Goal: Information Seeking & Learning: Learn about a topic

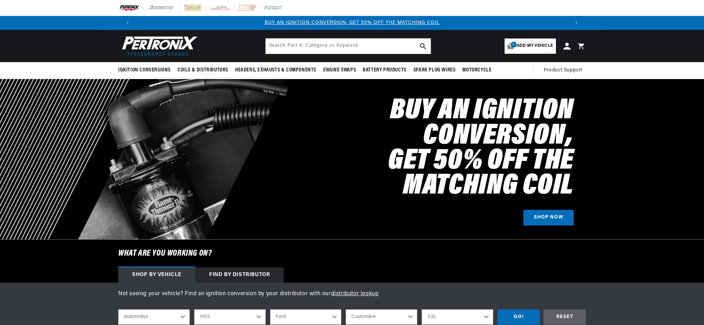
select select "1953"
select select "Ford"
select select "Customline"
select select "3.9L"
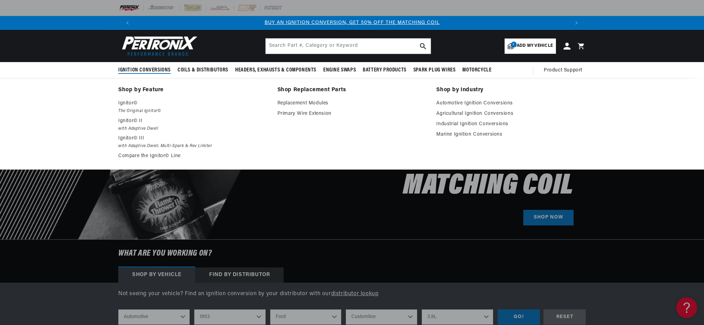
scroll to position [0, 433]
click at [127, 108] on em "The Original Ignitor©" at bounding box center [193, 111] width 150 height 7
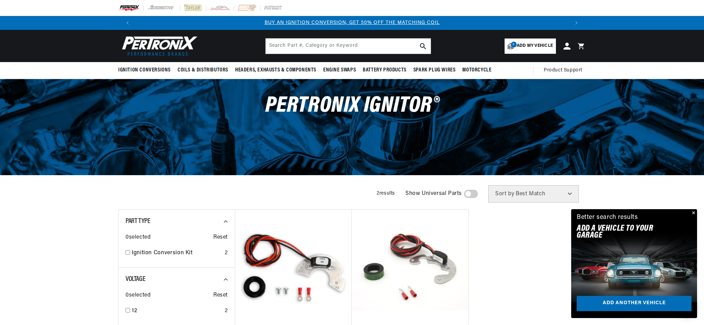
scroll to position [0, 433]
click at [516, 47] on link "2 Add my vehicle" at bounding box center [530, 46] width 51 height 15
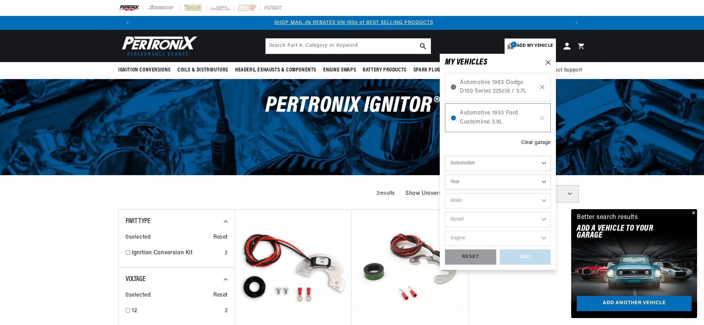
click at [544, 86] on icon at bounding box center [543, 87] width 6 height 6
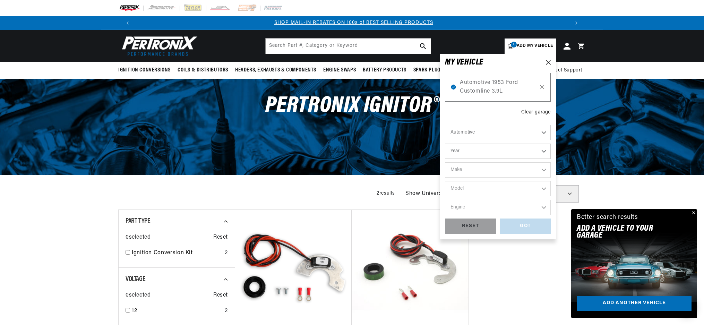
click at [543, 87] on icon at bounding box center [543, 87] width 6 height 6
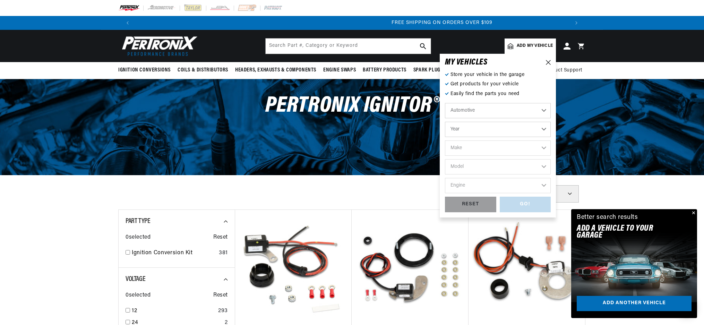
scroll to position [0, 867]
click at [549, 61] on icon at bounding box center [548, 62] width 5 height 5
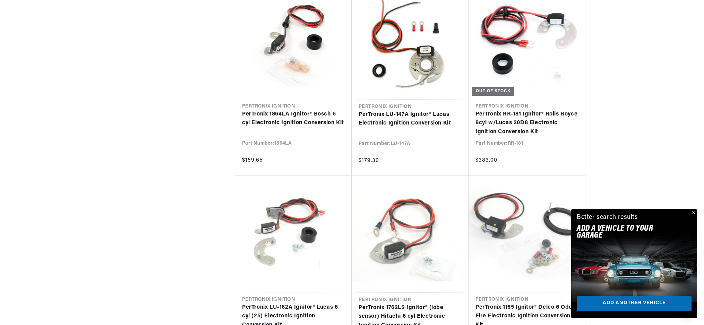
scroll to position [4695, 0]
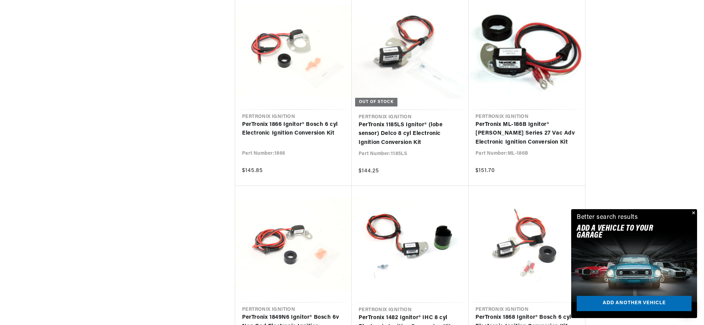
scroll to position [0, 365]
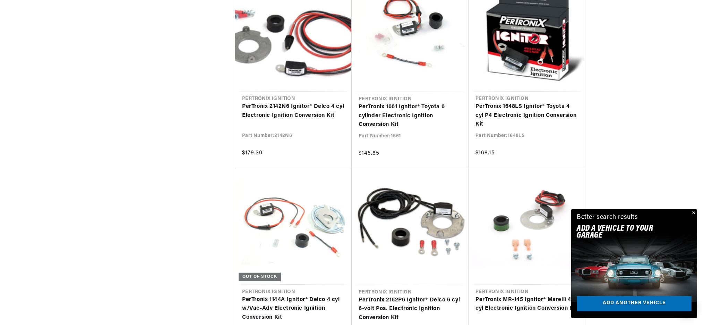
scroll to position [13955, 0]
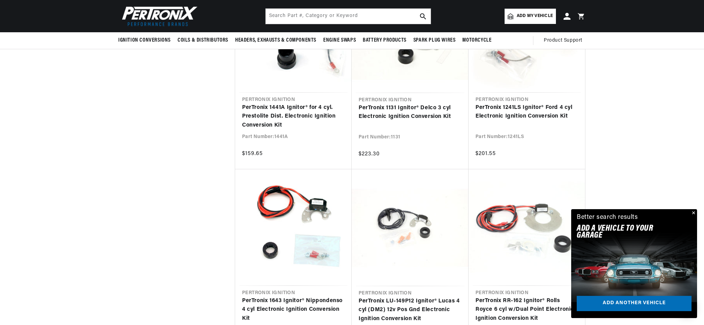
scroll to position [0, 867]
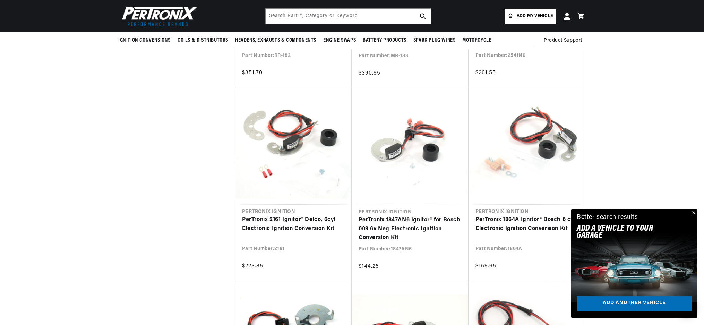
scroll to position [6865, 0]
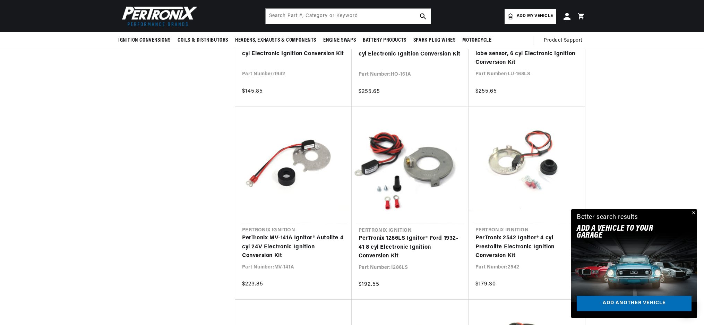
scroll to position [6105, 0]
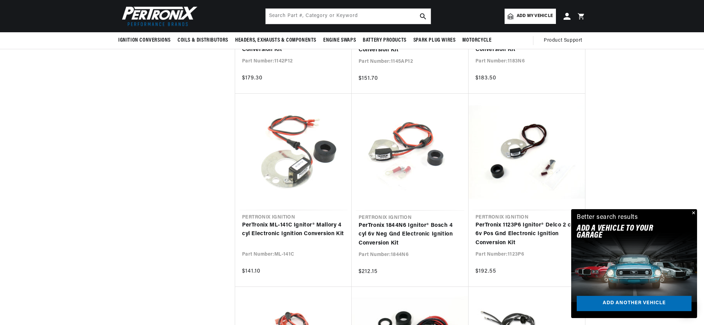
scroll to position [0, 149]
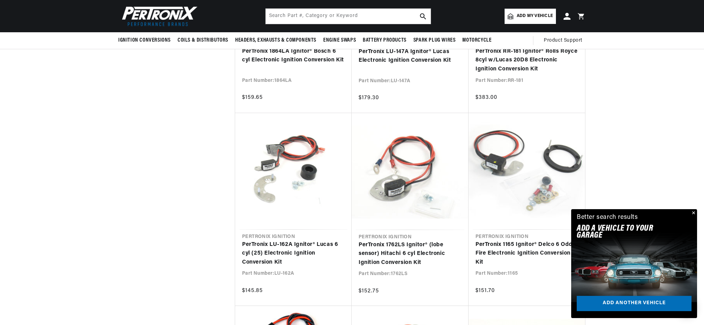
scroll to position [3825, 0]
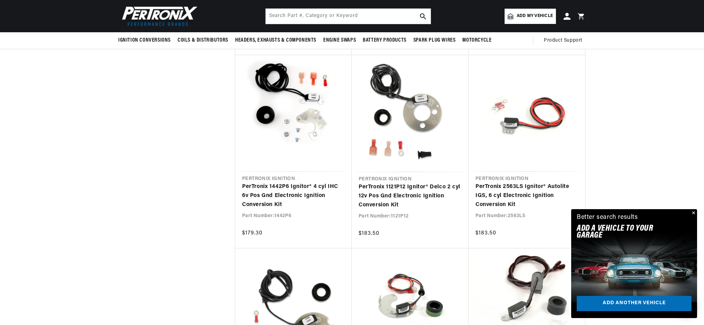
scroll to position [0, 433]
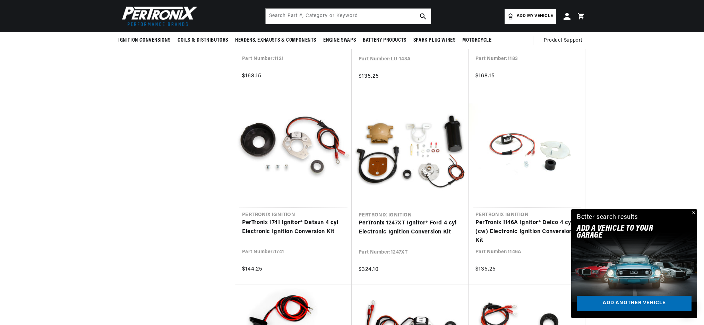
scroll to position [689, 0]
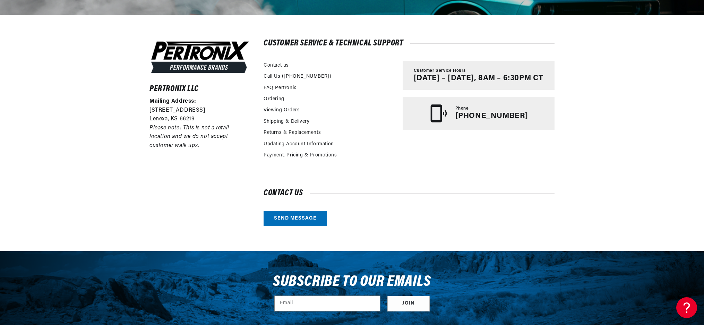
scroll to position [0, 433]
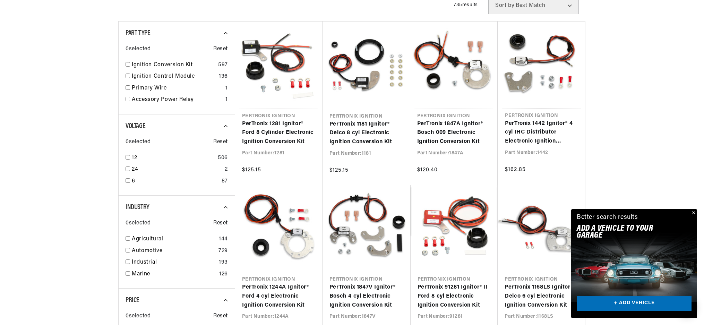
scroll to position [0, 433]
click at [693, 213] on button "Close" at bounding box center [693, 213] width 8 height 8
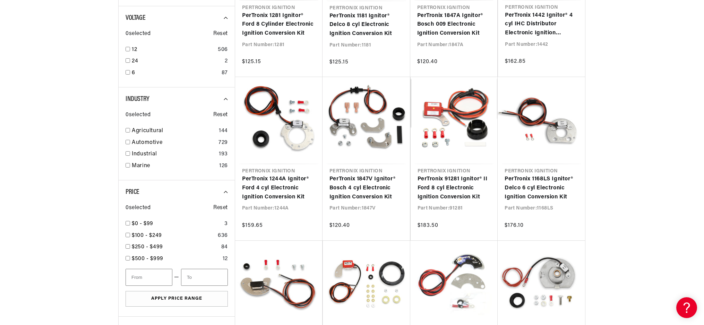
scroll to position [0, 0]
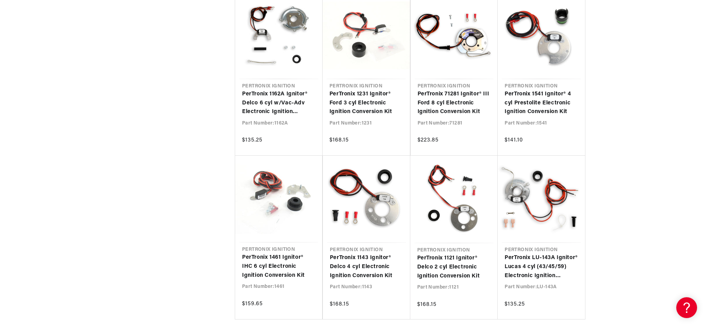
scroll to position [851, 0]
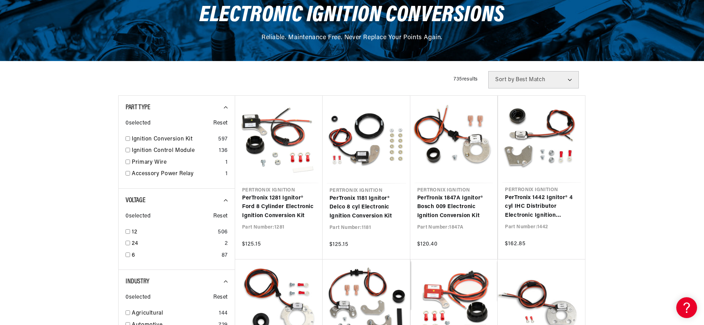
scroll to position [95, 0]
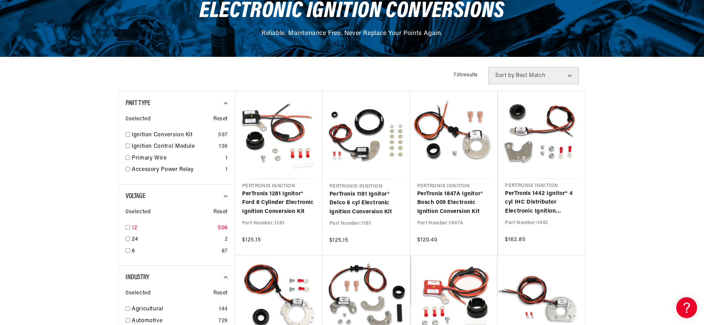
click at [129, 228] on input "checkbox" at bounding box center [128, 227] width 5 height 5
checkbox input "true"
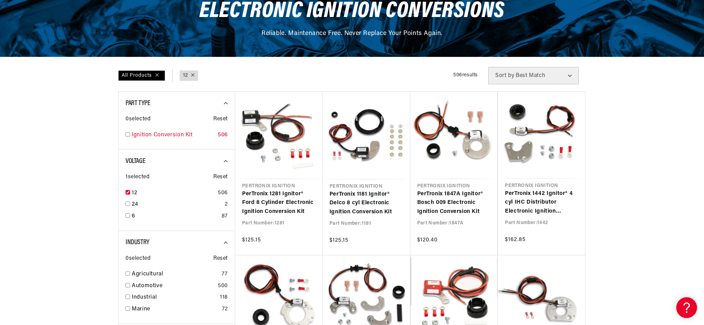
click at [130, 136] on div "Ignition Conversion Kit 506" at bounding box center [177, 137] width 102 height 12
checkbox input "true"
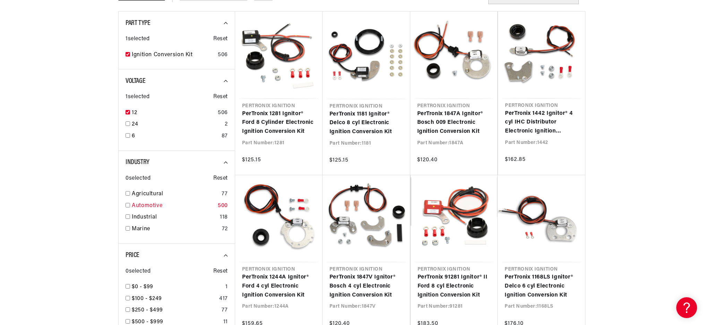
click at [127, 203] on input "checkbox" at bounding box center [128, 205] width 5 height 5
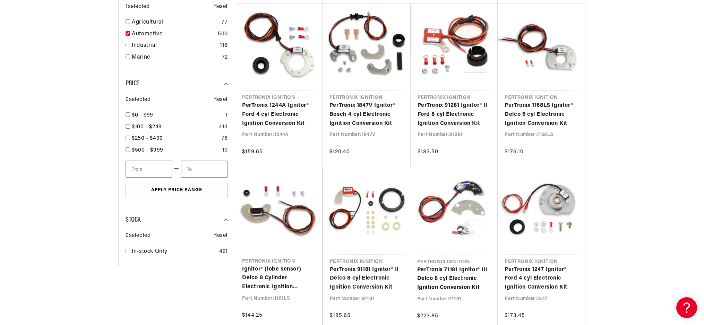
scroll to position [347, 0]
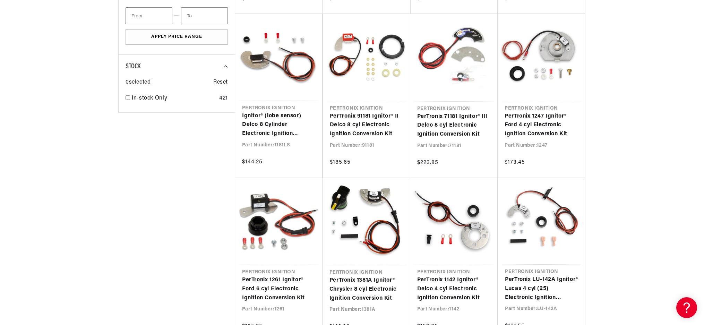
scroll to position [0, 433]
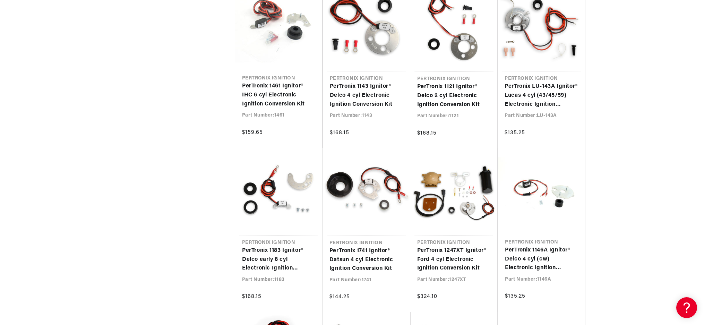
scroll to position [0, 867]
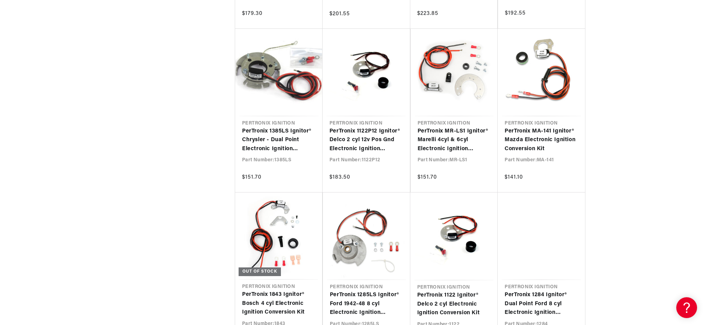
scroll to position [2290, 0]
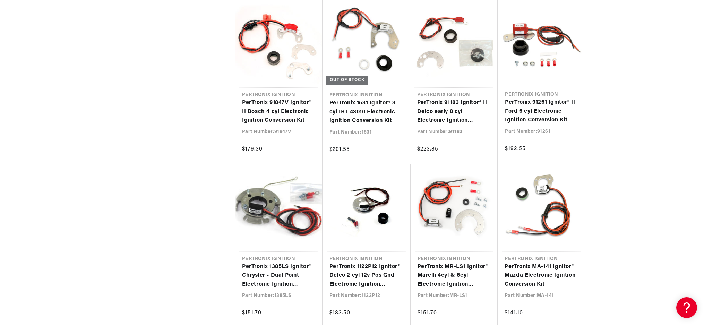
scroll to position [0, 867]
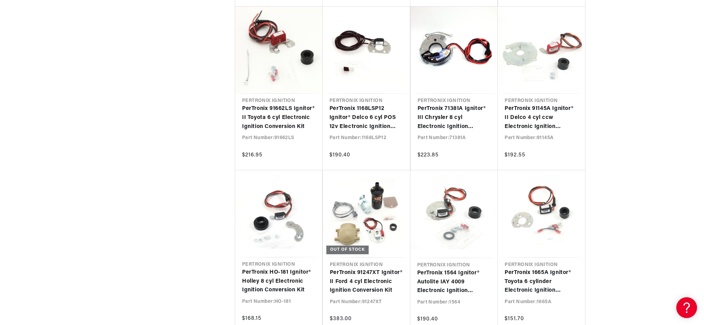
scroll to position [0, 433]
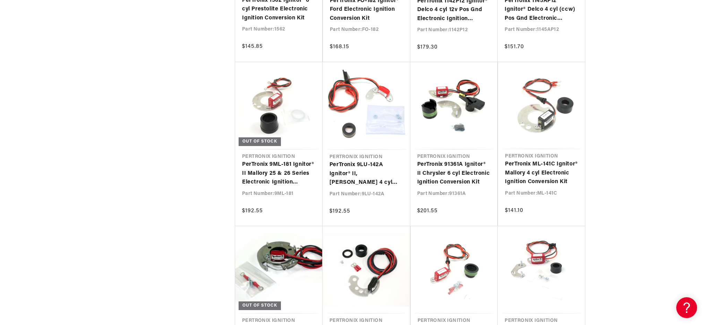
scroll to position [0, 867]
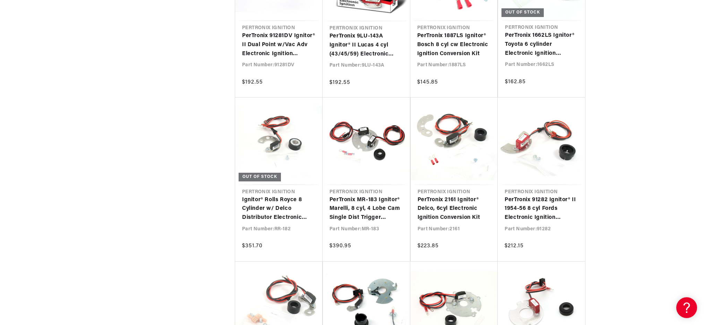
scroll to position [0, 433]
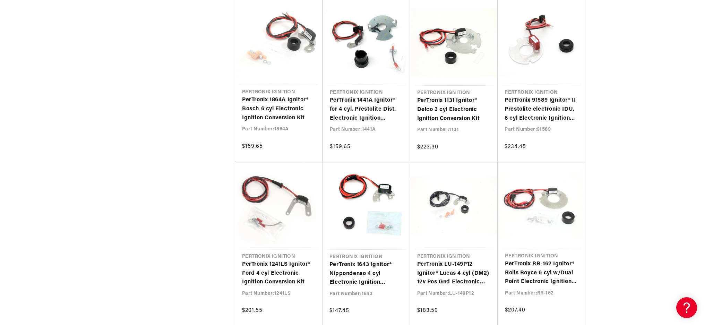
scroll to position [0, 867]
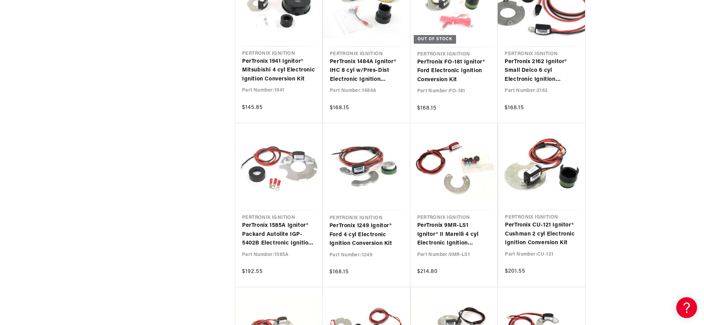
scroll to position [0, 433]
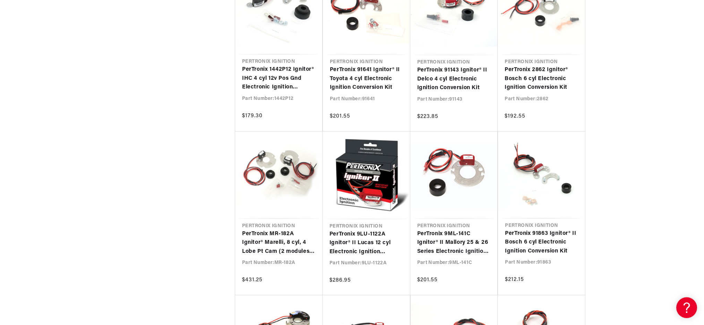
scroll to position [0, 867]
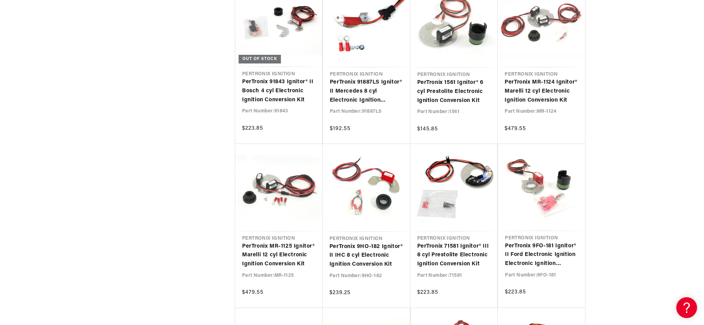
scroll to position [8414, 0]
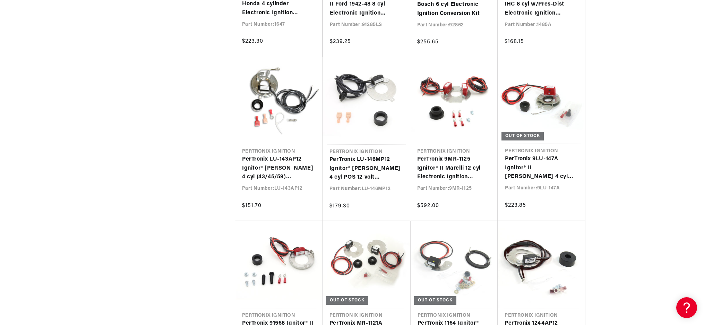
scroll to position [10484, 0]
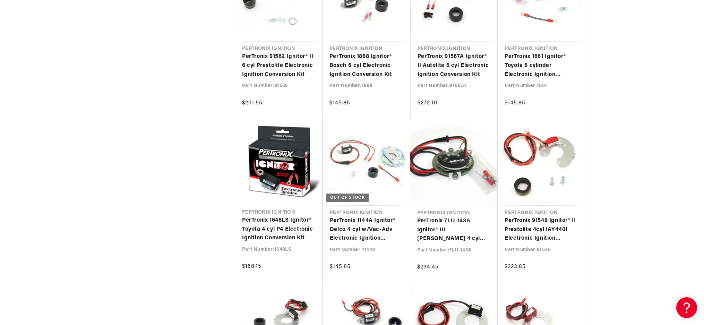
scroll to position [11243, 0]
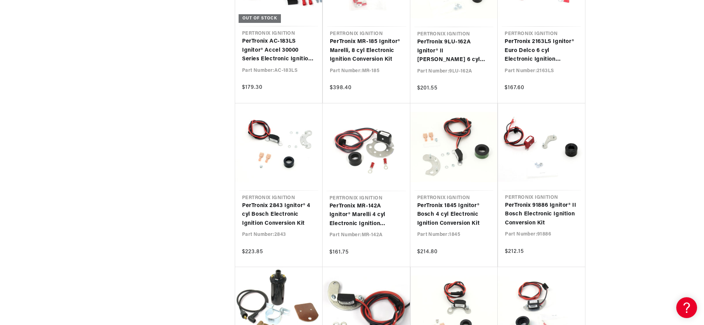
scroll to position [12381, 0]
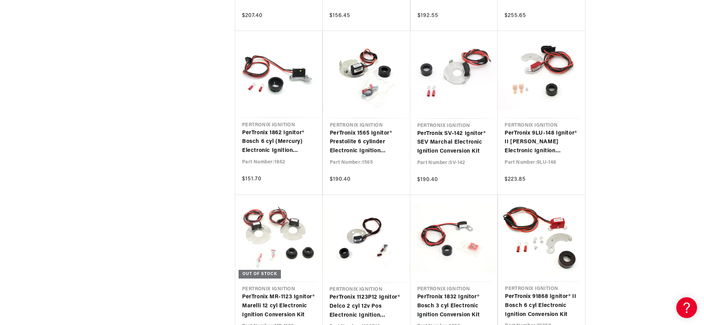
scroll to position [13773, 0]
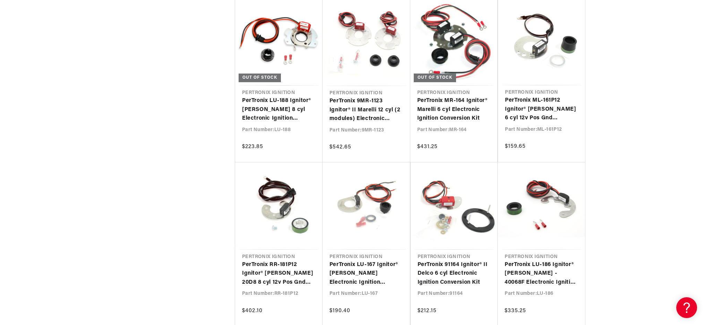
scroll to position [14469, 0]
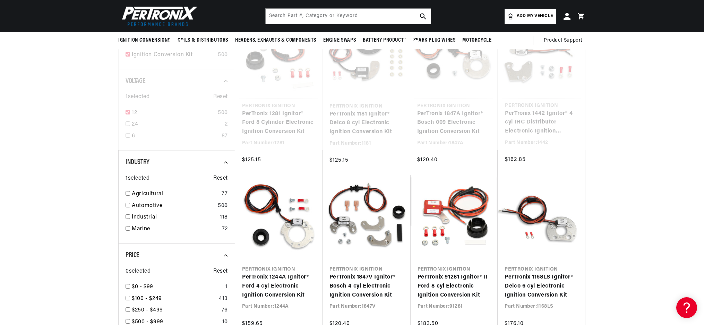
checkbox input "false"
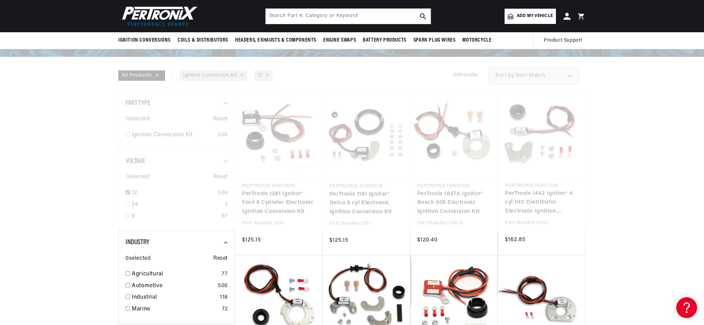
checkbox input "false"
